Goal: Task Accomplishment & Management: Complete application form

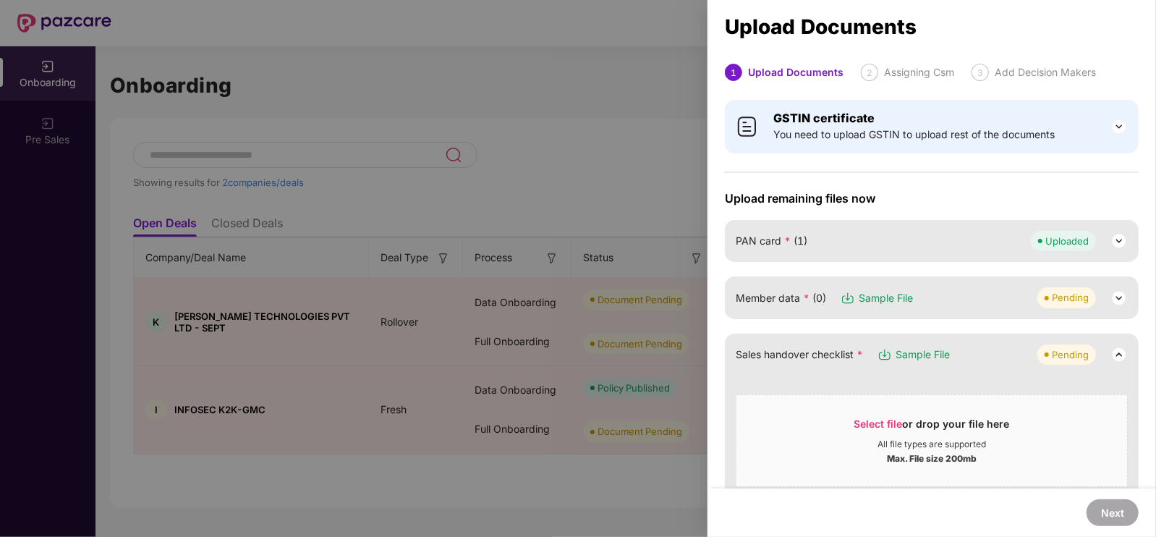
click at [1121, 287] on div "Pending" at bounding box center [1083, 297] width 90 height 20
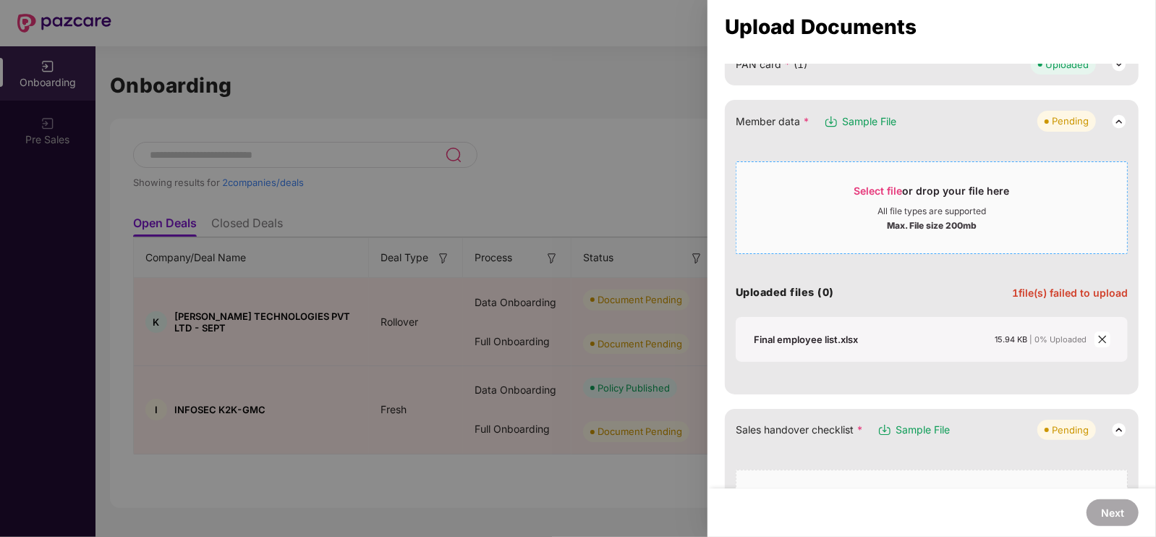
scroll to position [105, 0]
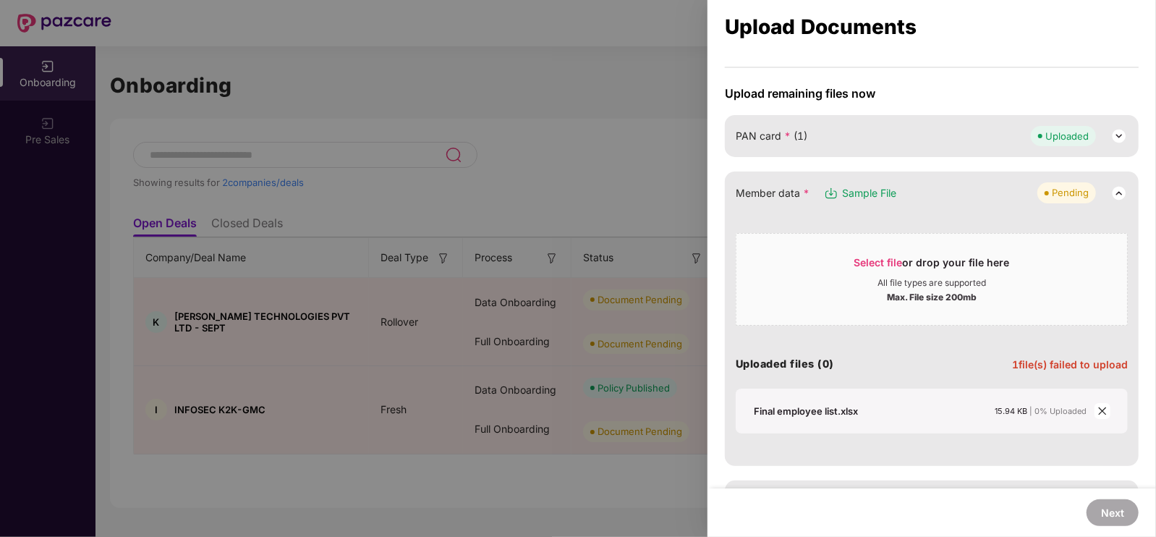
click at [902, 130] on div "PAN card * (1) Uploaded" at bounding box center [932, 136] width 392 height 20
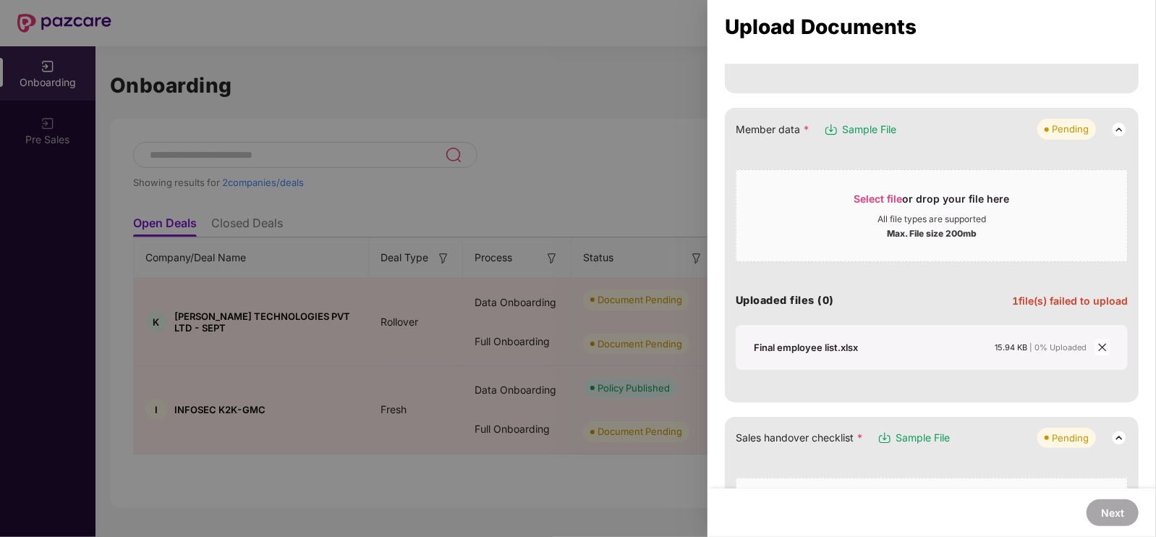
scroll to position [421, 0]
click at [1102, 344] on icon "close" at bounding box center [1103, 347] width 10 height 10
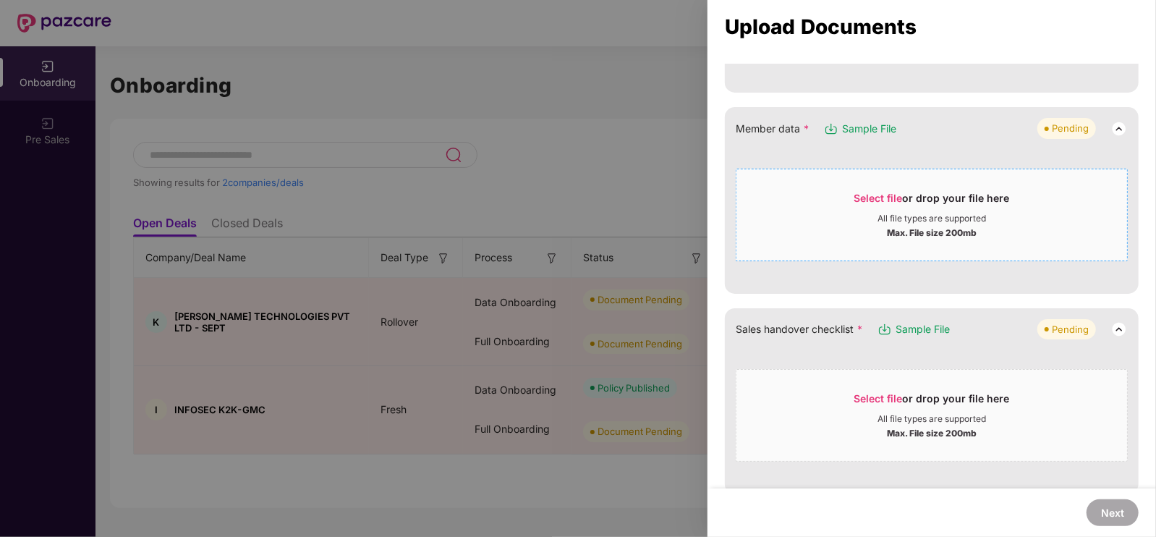
click at [878, 196] on span "Select file" at bounding box center [879, 198] width 48 height 12
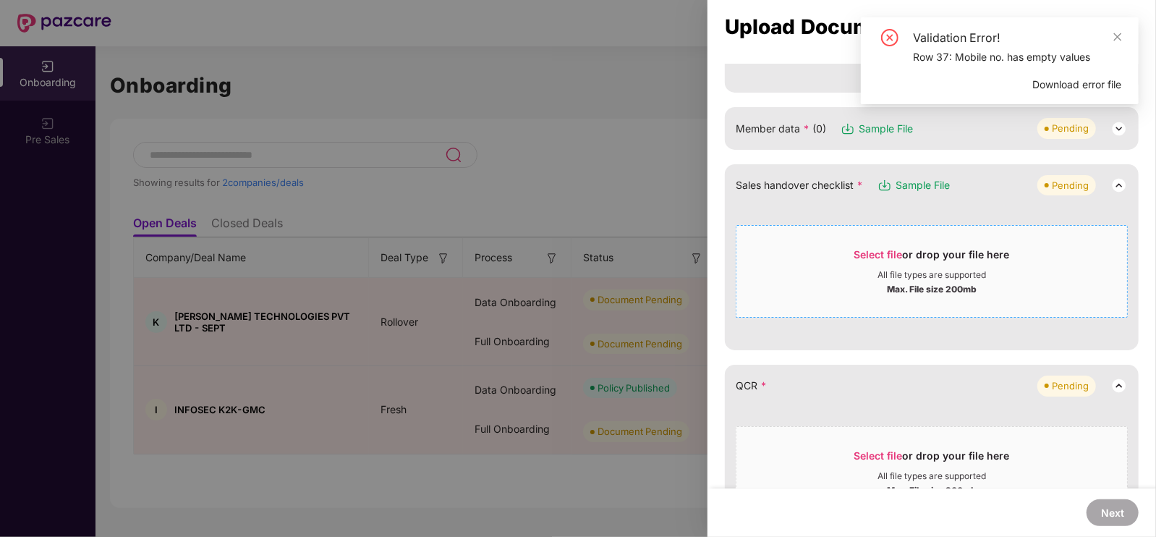
scroll to position [0, 0]
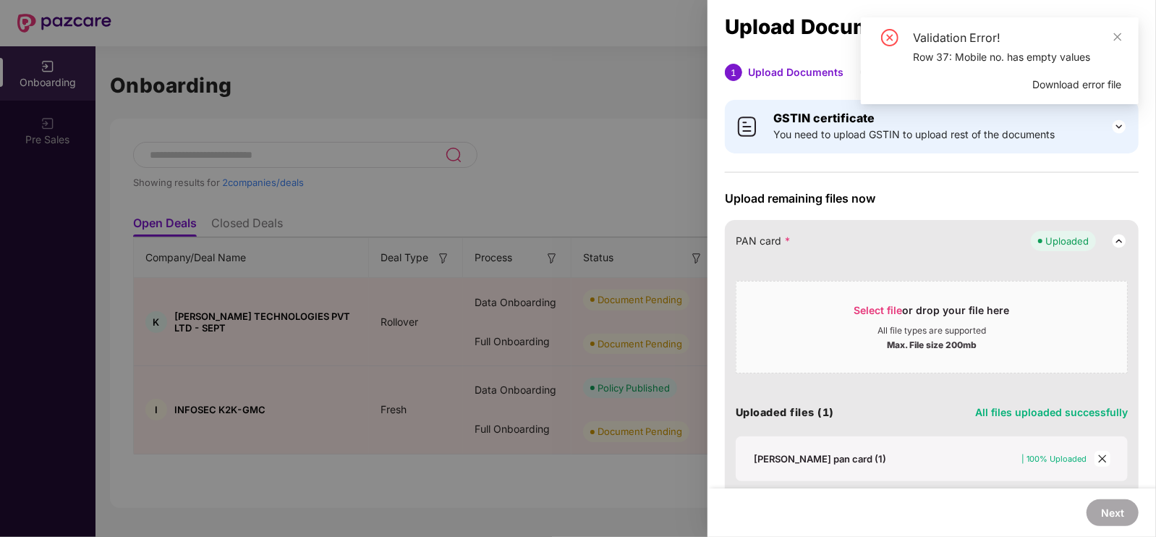
click at [1066, 81] on span "Download error file" at bounding box center [1077, 85] width 89 height 16
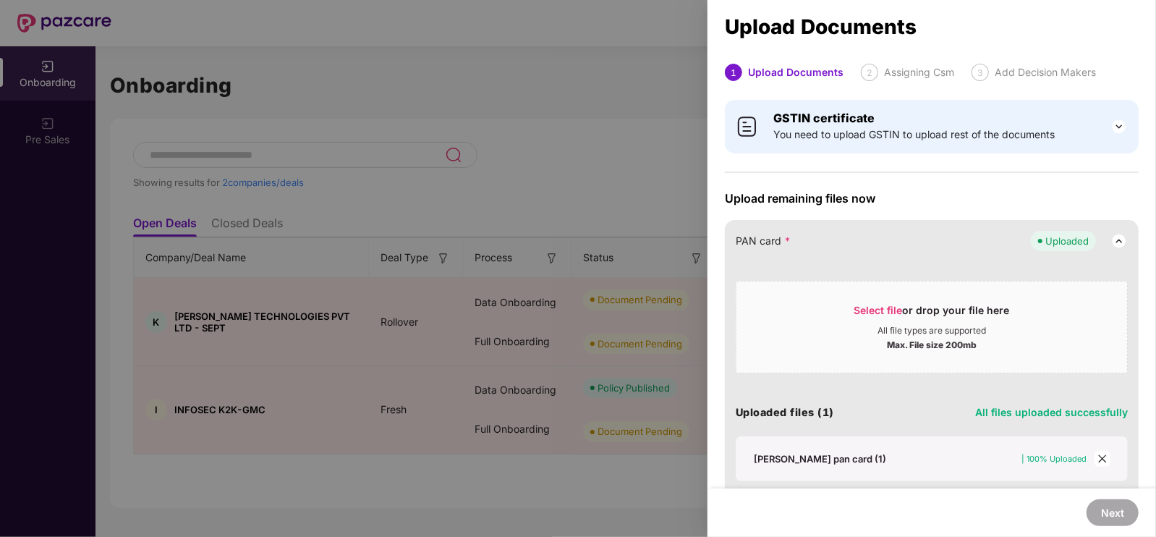
click at [446, 244] on div at bounding box center [578, 268] width 1156 height 537
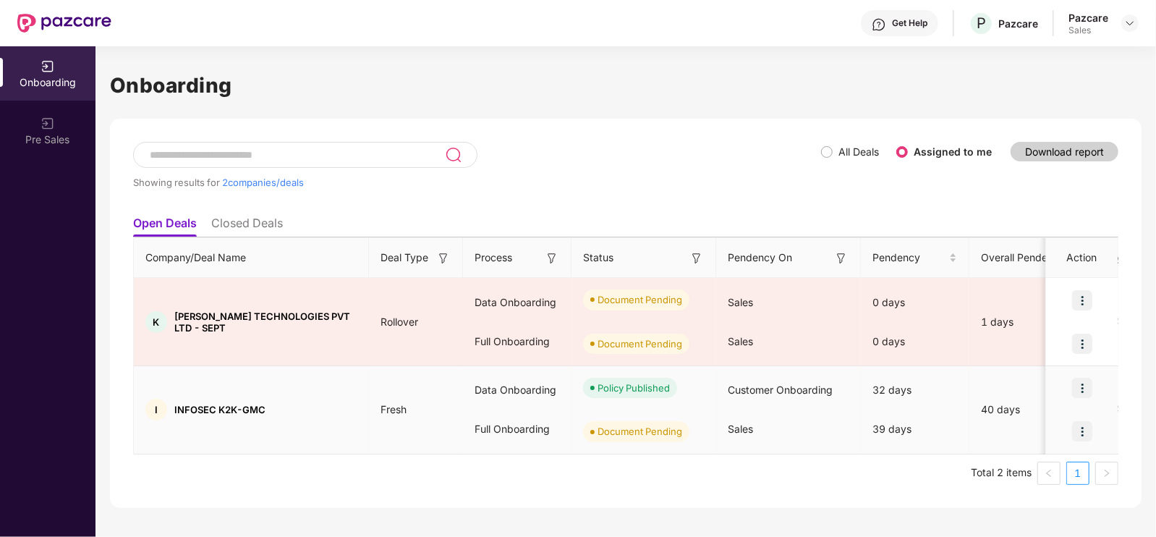
click at [1082, 429] on img at bounding box center [1082, 431] width 20 height 20
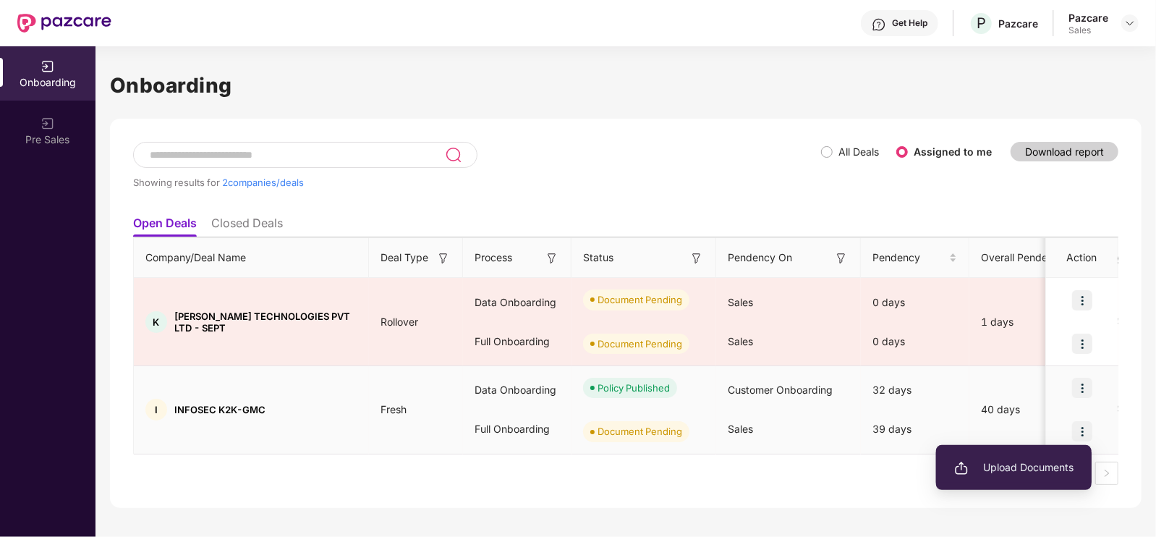
click at [973, 464] on span "Upload Documents" at bounding box center [1013, 468] width 119 height 16
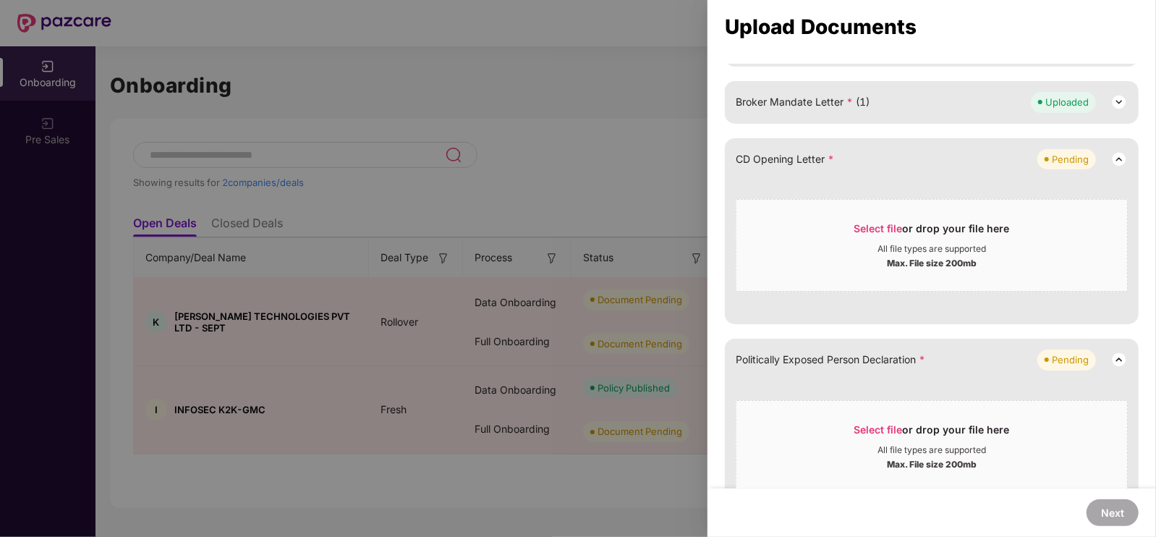
scroll to position [554, 0]
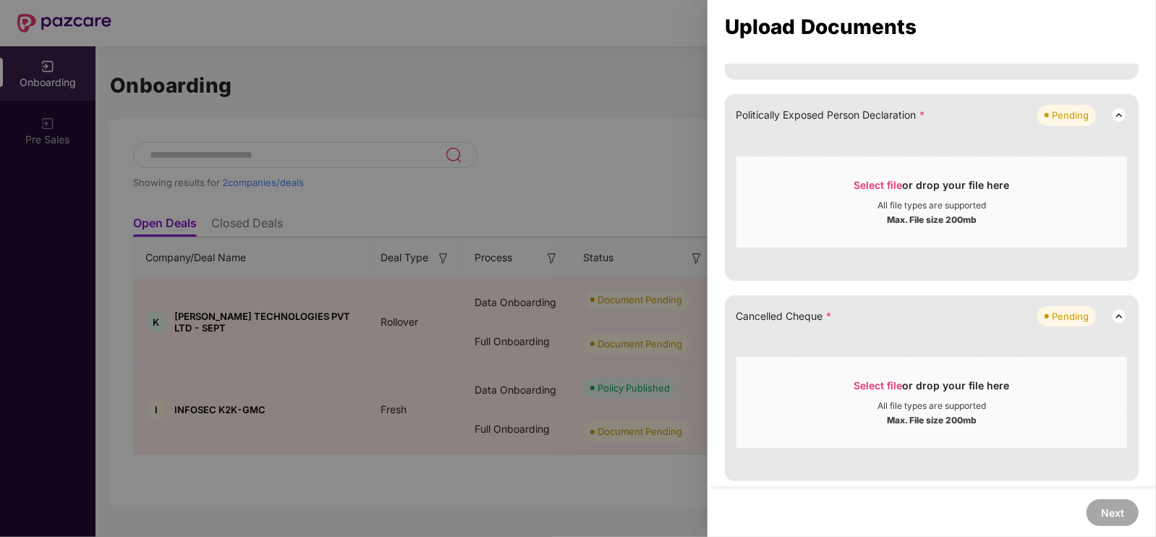
click at [664, 144] on div at bounding box center [578, 268] width 1156 height 537
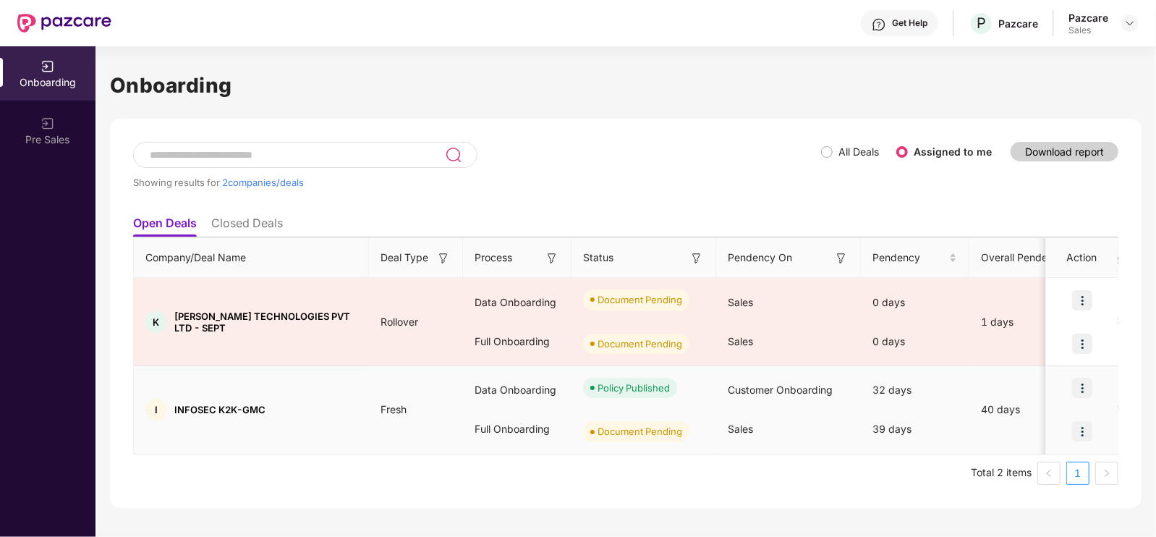
click at [1078, 433] on img at bounding box center [1082, 431] width 20 height 20
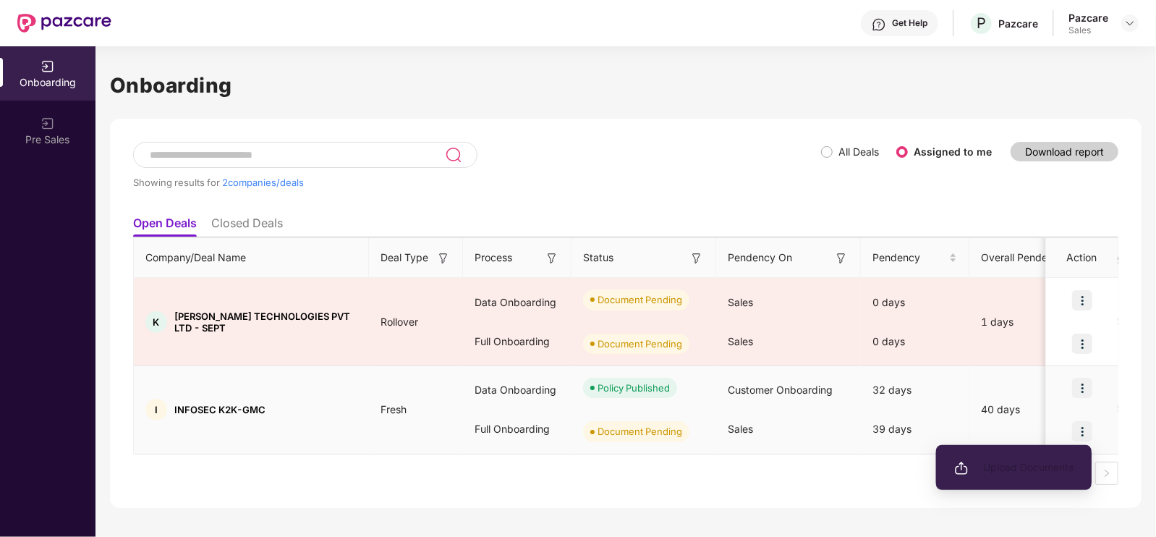
click at [973, 463] on span "Upload Documents" at bounding box center [1013, 468] width 119 height 16
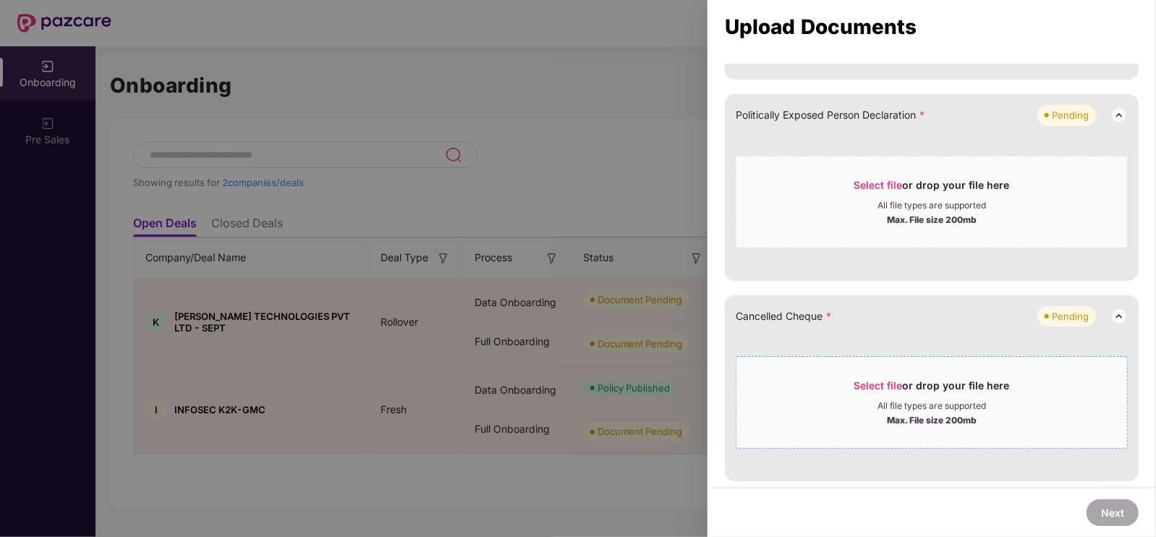
click at [902, 371] on span "Select file or drop your file here All file types are supported Max. File size …" at bounding box center [932, 402] width 391 height 69
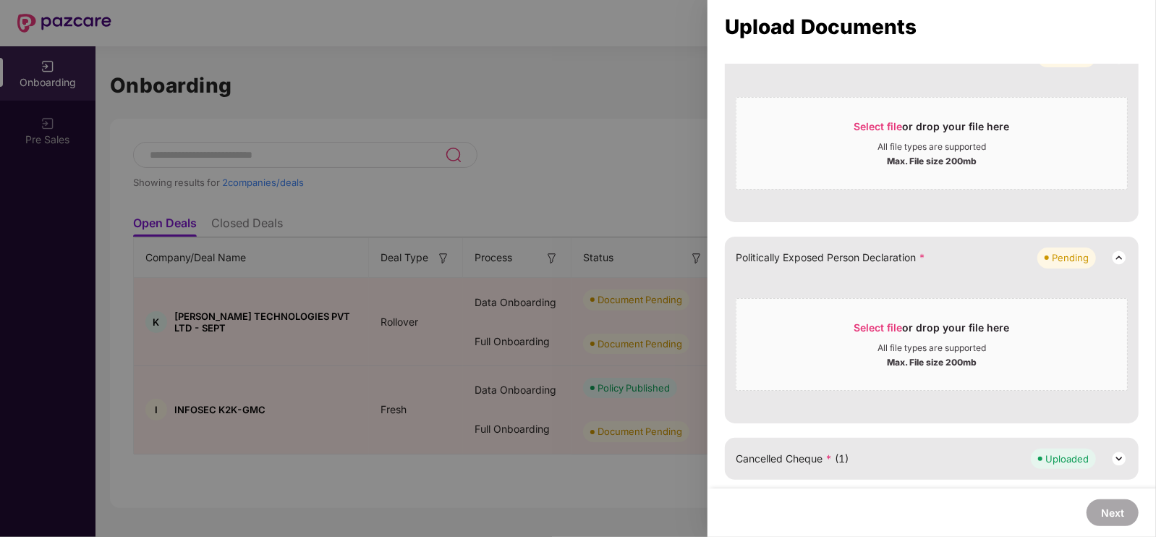
scroll to position [410, 0]
click at [594, 156] on div at bounding box center [578, 268] width 1156 height 537
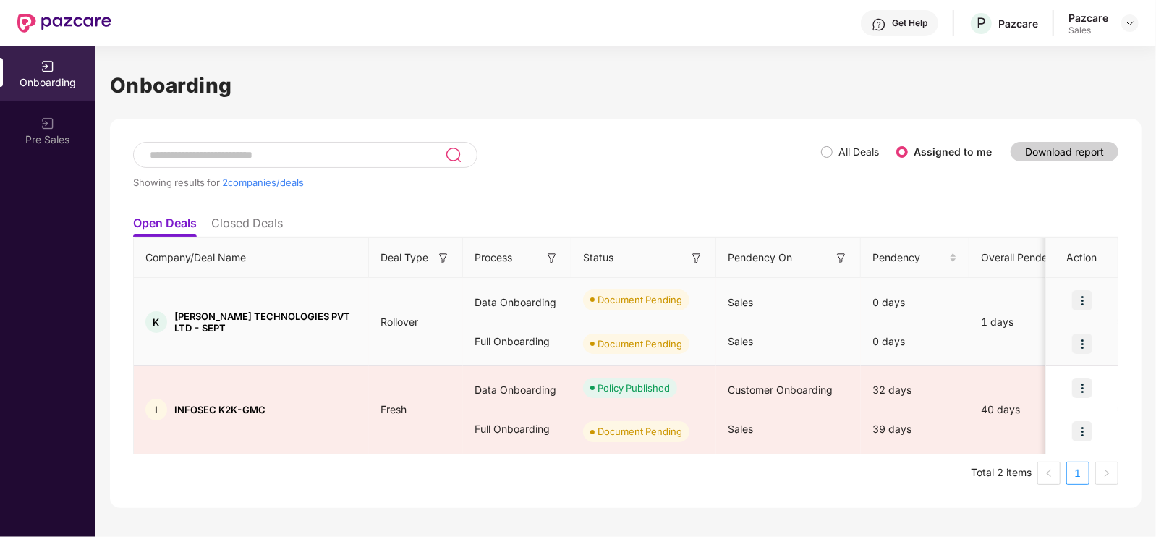
click at [1091, 292] on img at bounding box center [1082, 300] width 20 height 20
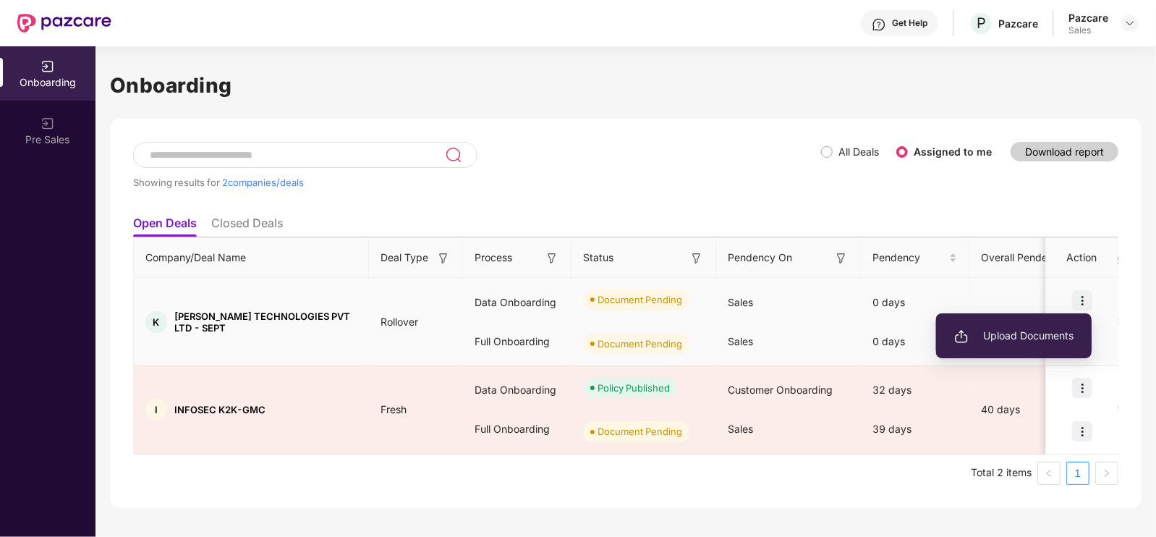
click at [1018, 327] on li "Upload Documents" at bounding box center [1014, 336] width 156 height 30
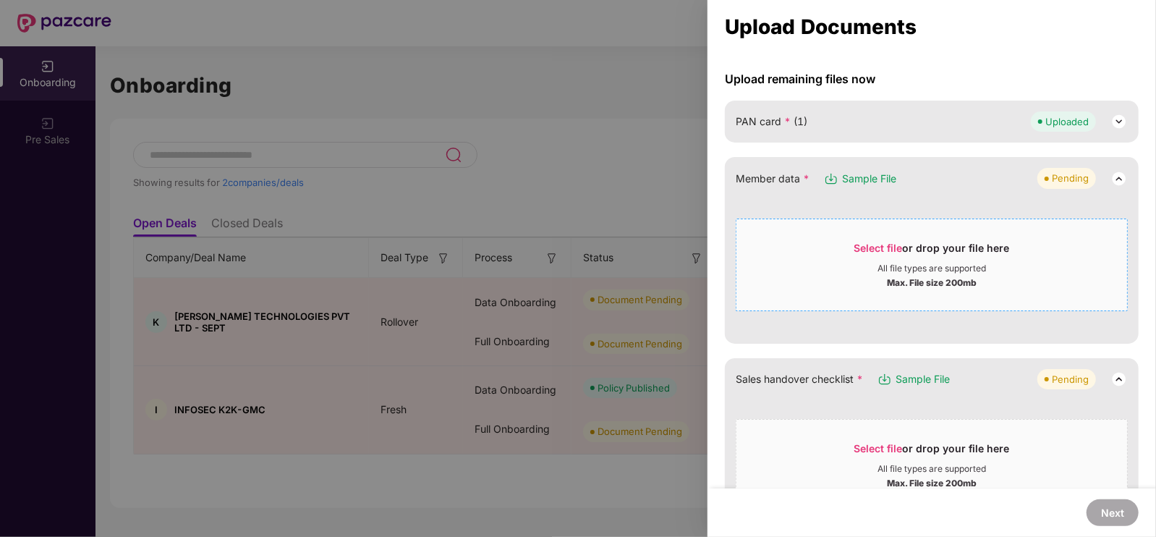
scroll to position [121, 0]
click at [892, 244] on span "Select file" at bounding box center [879, 246] width 48 height 12
